Goal: Task Accomplishment & Management: Use online tool/utility

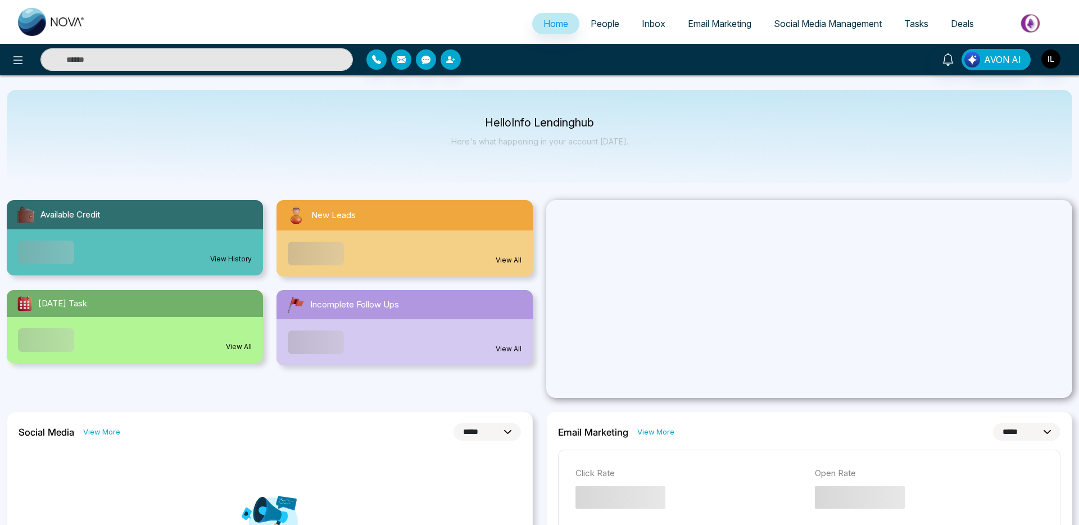
select select "*"
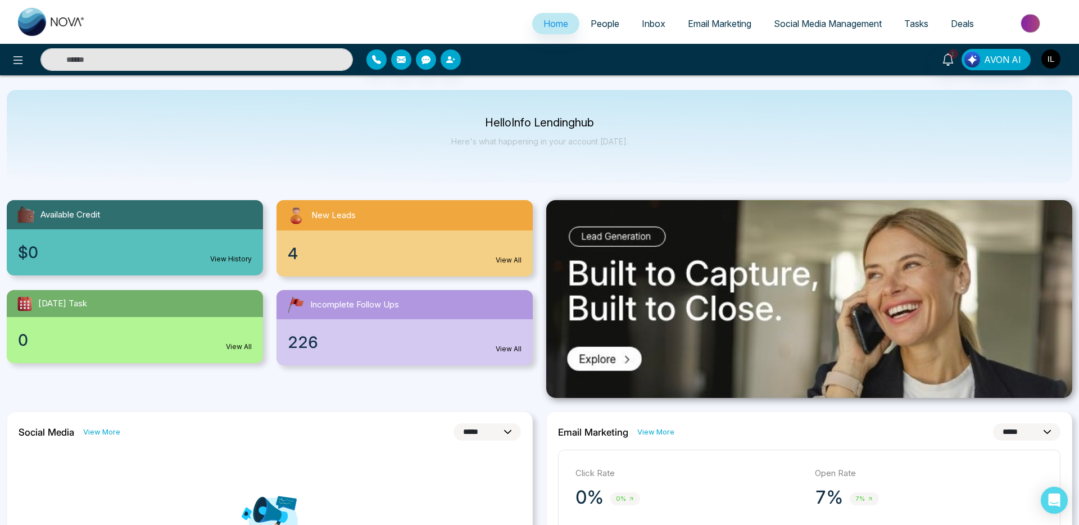
click at [720, 28] on span "Email Marketing" at bounding box center [719, 23] width 63 height 11
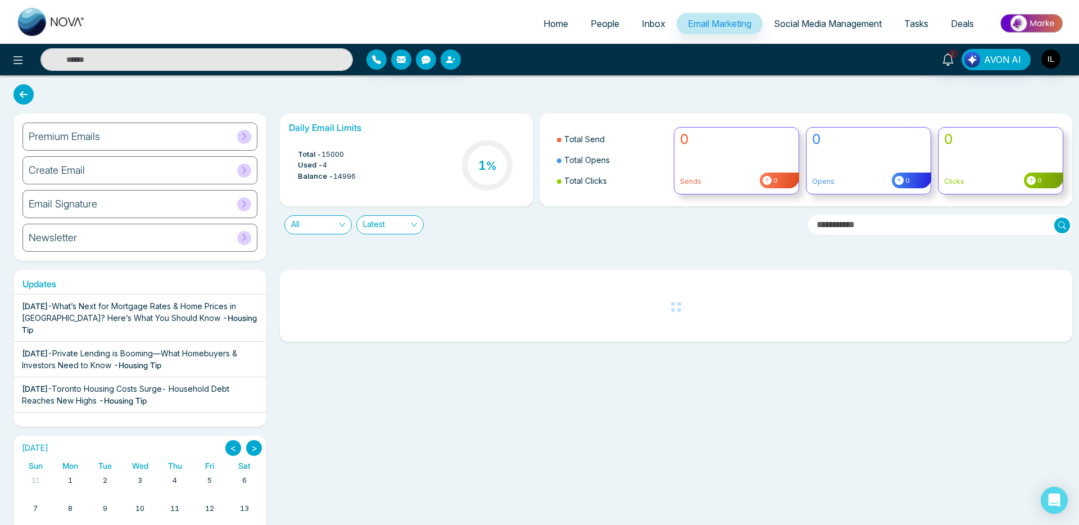
click at [251, 135] on div "Premium Emails" at bounding box center [139, 136] width 235 height 28
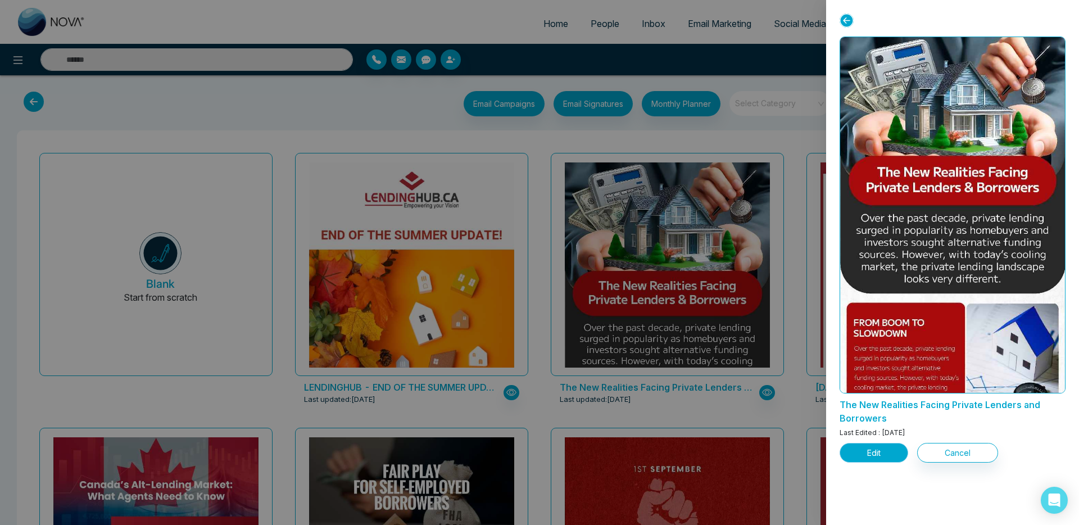
click at [884, 454] on button "Edit" at bounding box center [873, 453] width 69 height 20
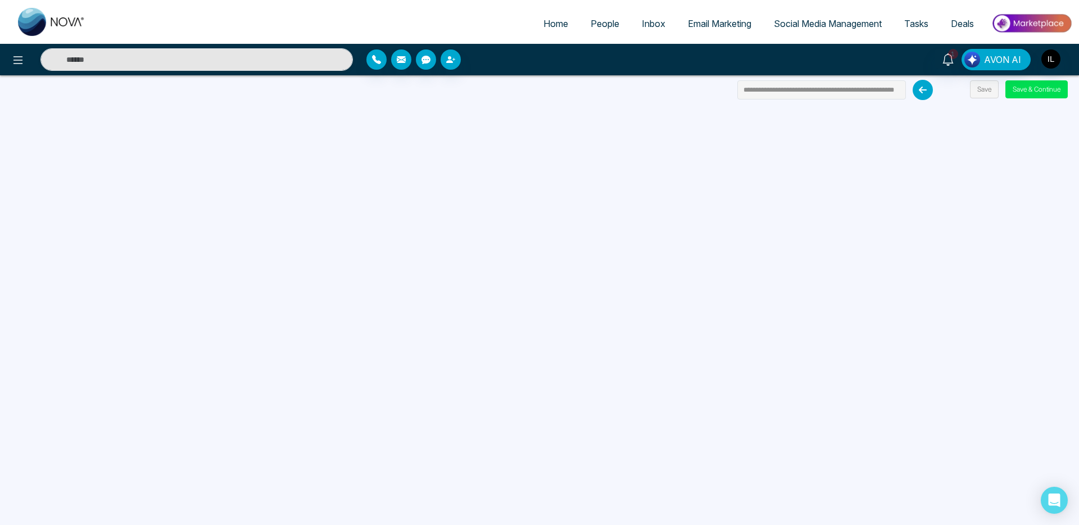
click at [920, 87] on icon at bounding box center [922, 90] width 20 height 20
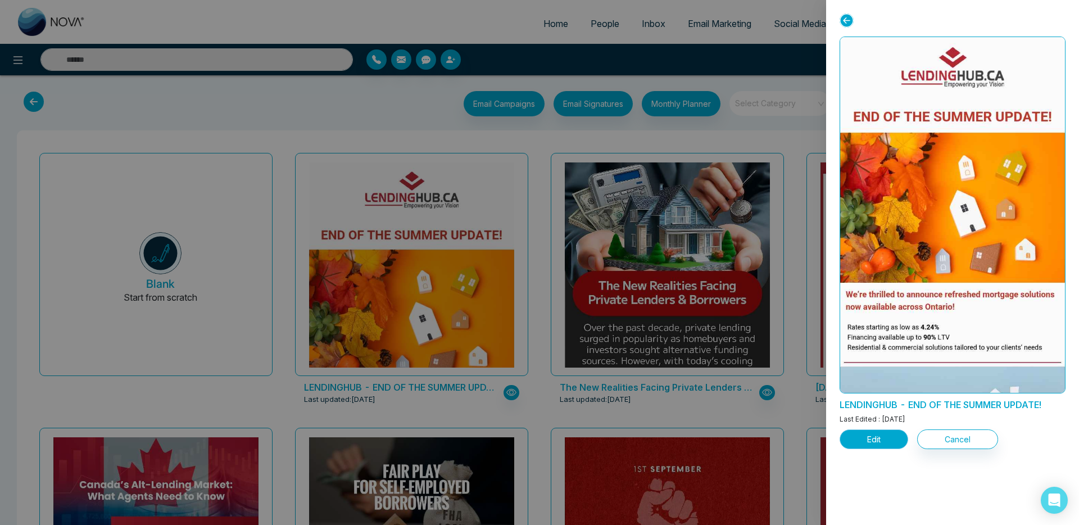
click at [865, 439] on button "Edit" at bounding box center [873, 439] width 69 height 20
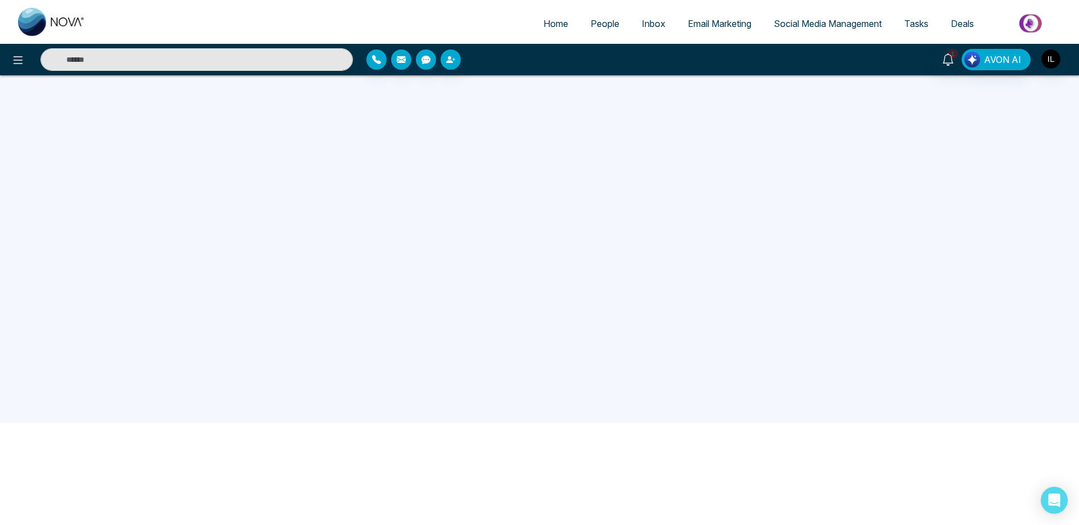
scroll to position [107, 0]
click at [1050, 64] on img "button" at bounding box center [1050, 58] width 19 height 19
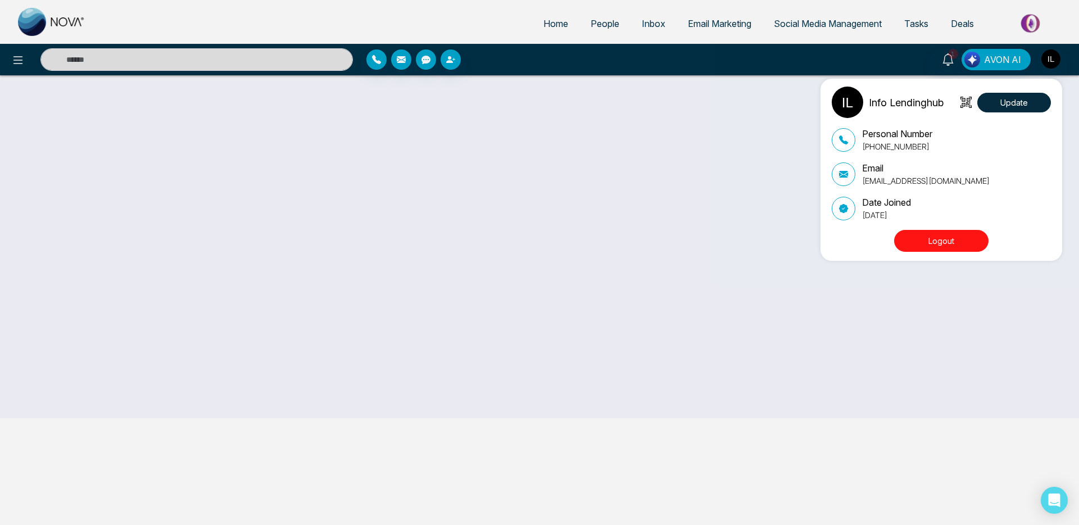
click at [1050, 64] on div "Info Lendinghub Update Personal Number +19055985620 Email info@lendinghub.ca Da…" at bounding box center [539, 262] width 1079 height 525
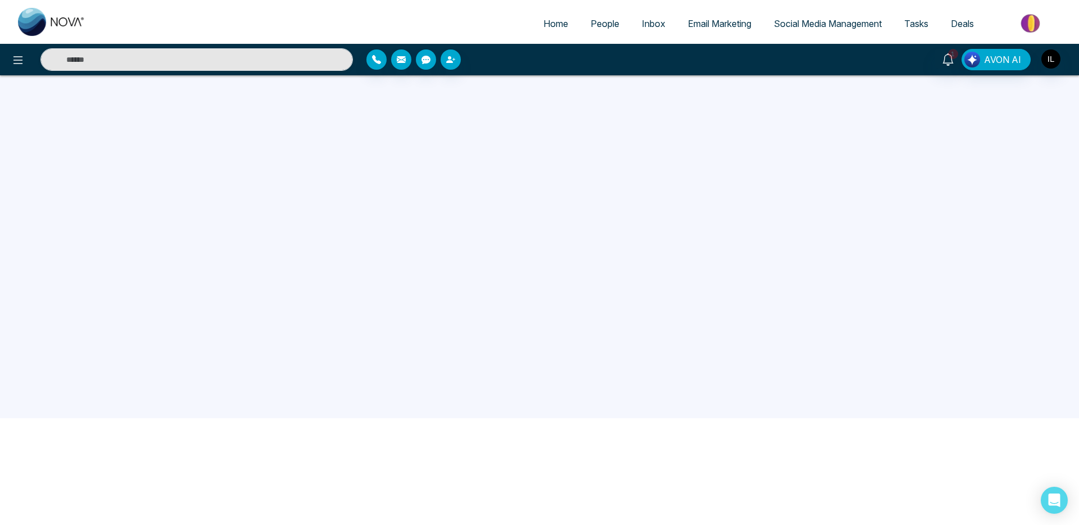
click at [726, 29] on span "Email Marketing" at bounding box center [719, 23] width 63 height 11
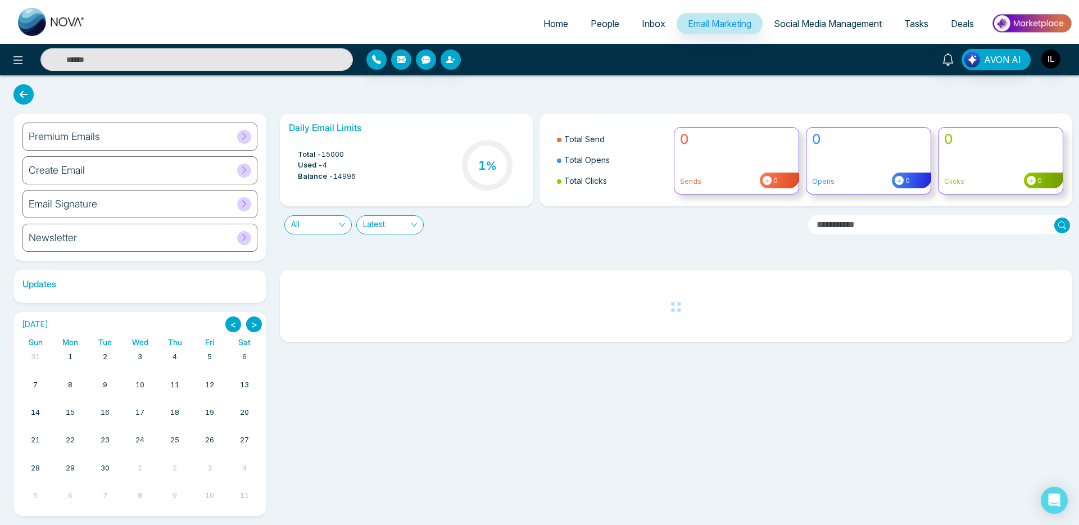
click at [246, 133] on icon at bounding box center [244, 136] width 8 height 8
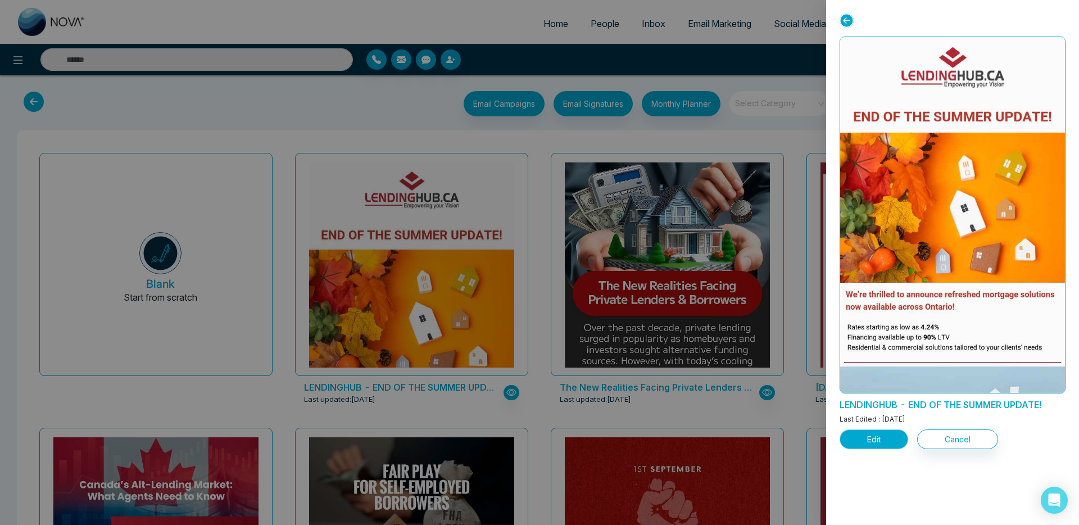
click at [861, 436] on button "Edit" at bounding box center [873, 439] width 69 height 20
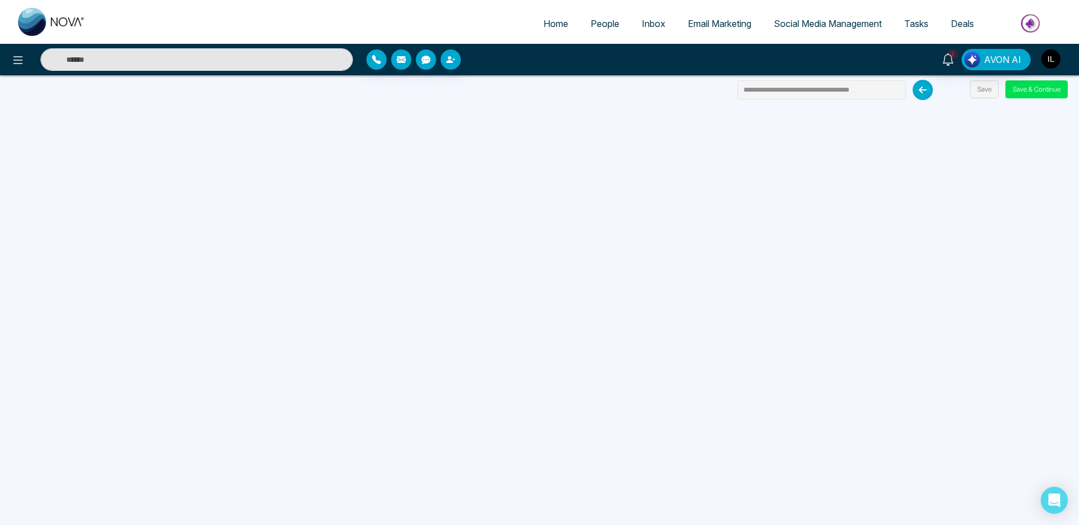
click at [1047, 54] on img "button" at bounding box center [1050, 58] width 19 height 19
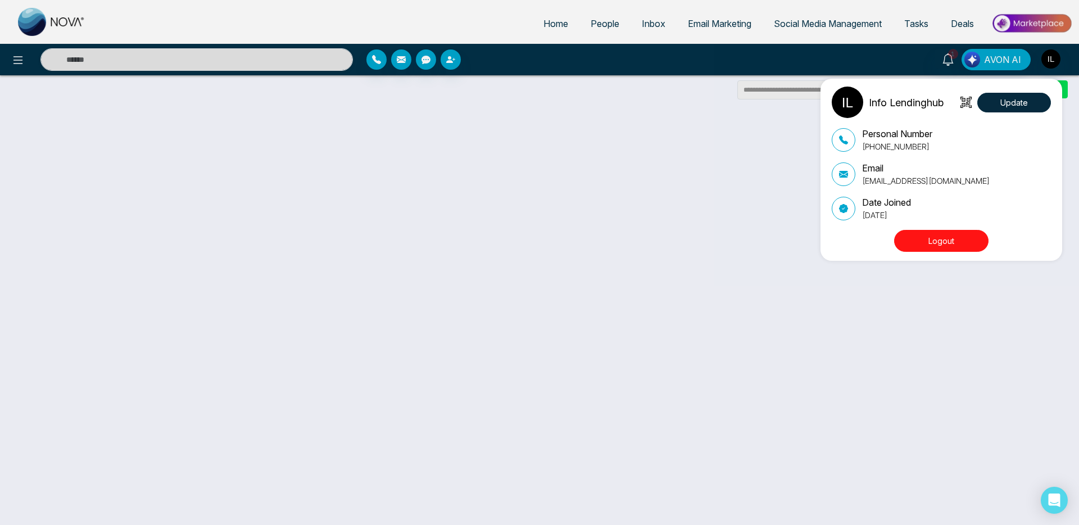
click at [948, 242] on button "Logout" at bounding box center [941, 241] width 94 height 22
